Goal: Navigation & Orientation: Find specific page/section

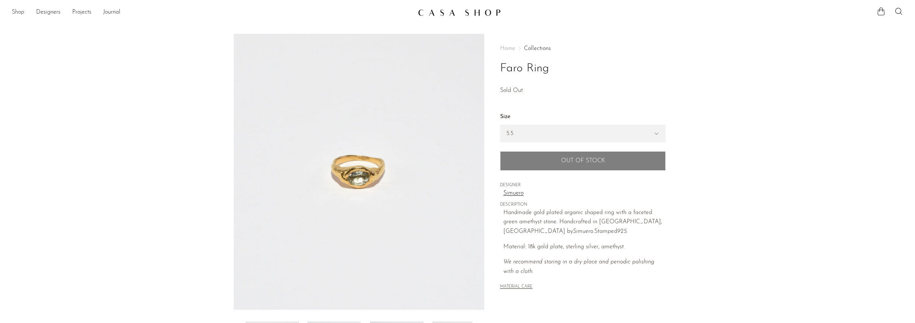
click at [18, 8] on link "Shop" at bounding box center [18, 13] width 13 height 10
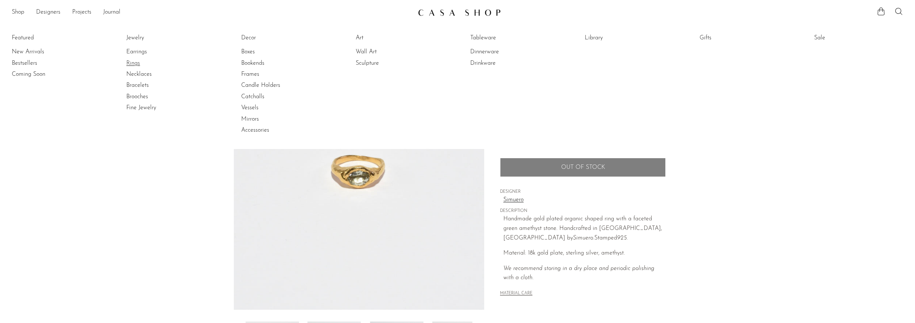
click at [134, 62] on link "Rings" at bounding box center [153, 63] width 55 height 8
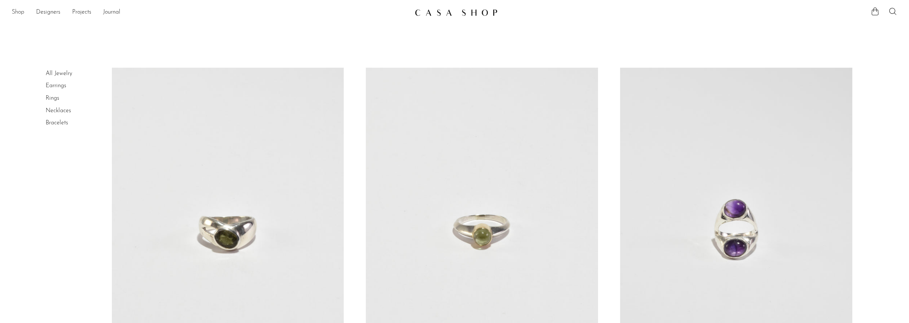
click at [20, 11] on link "Shop" at bounding box center [18, 13] width 13 height 10
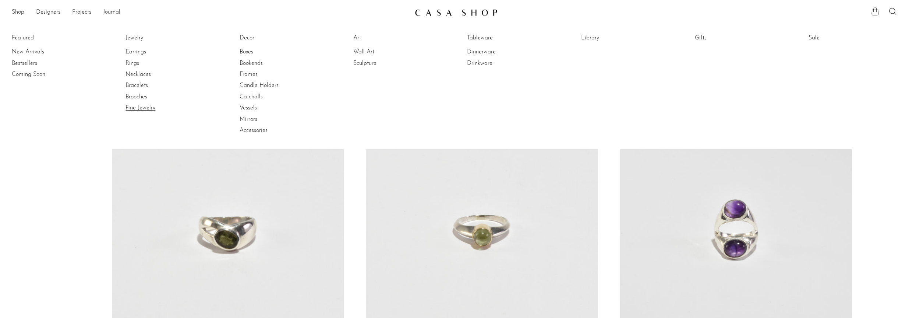
click at [136, 107] on link "Fine Jewelry" at bounding box center [153, 108] width 55 height 8
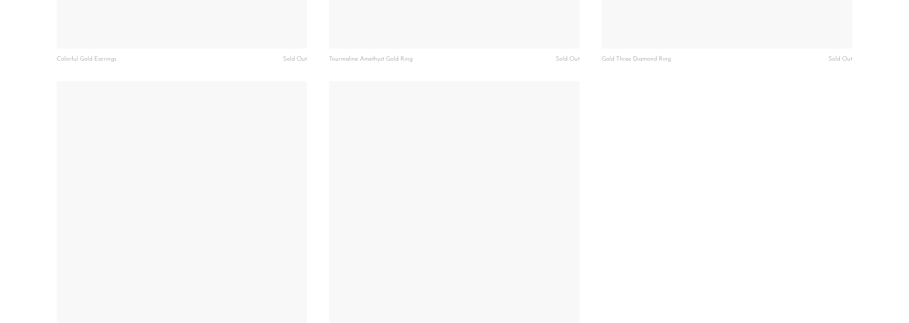
scroll to position [2834, 0]
